Goal: Task Accomplishment & Management: Manage account settings

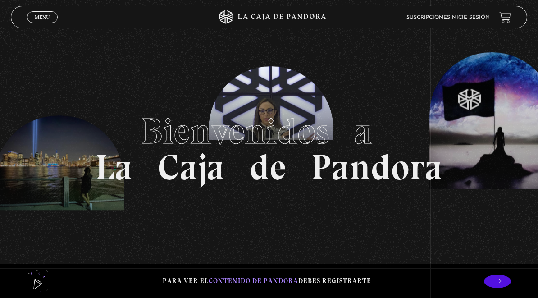
click at [45, 18] on span "Menu" at bounding box center [42, 16] width 15 height 5
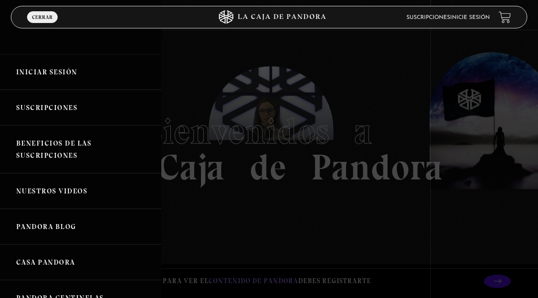
click at [41, 70] on link "Iniciar Sesión" at bounding box center [80, 72] width 161 height 36
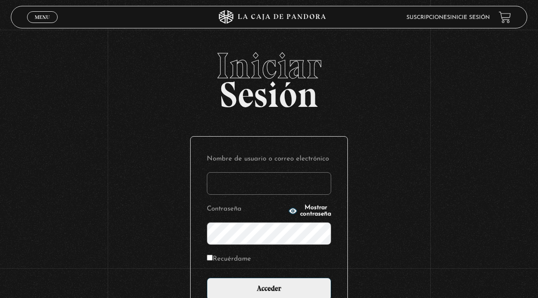
click at [219, 182] on input "Nombre de usuario o correo electrónico" at bounding box center [269, 183] width 124 height 23
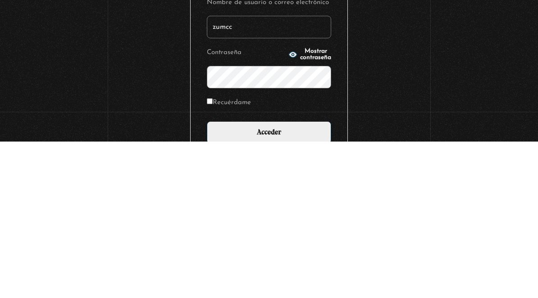
scroll to position [10, 0]
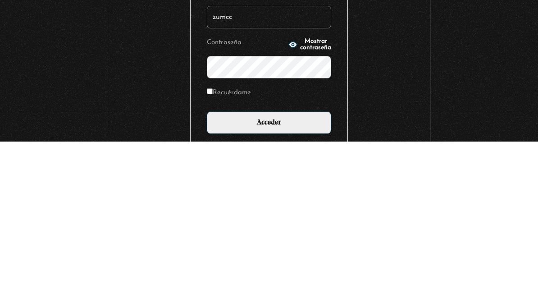
type input "zumcc"
click at [300, 195] on span "Mostrar contraseña" at bounding box center [315, 201] width 31 height 13
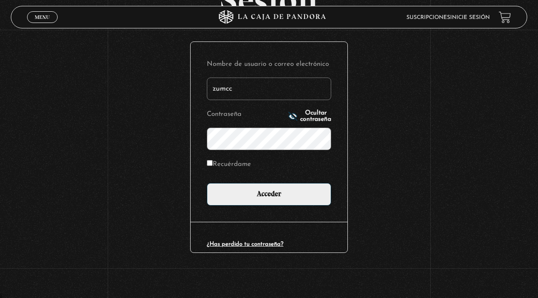
click at [210, 163] on input "Recuérdame" at bounding box center [210, 163] width 6 height 6
checkbox input "true"
click at [243, 193] on input "Acceder" at bounding box center [269, 194] width 124 height 23
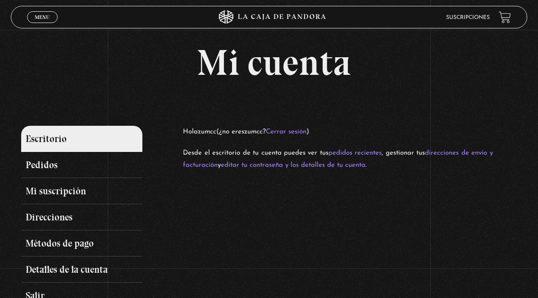
click at [49, 190] on link "Mi suscripción" at bounding box center [82, 191] width 122 height 26
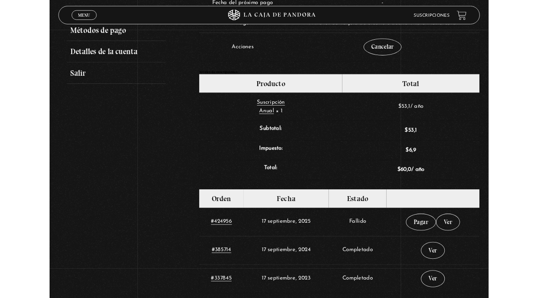
scroll to position [247, 0]
